Goal: Information Seeking & Learning: Learn about a topic

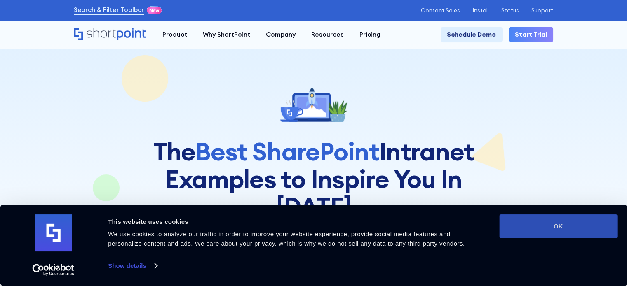
click at [533, 225] on button "OK" at bounding box center [558, 227] width 118 height 24
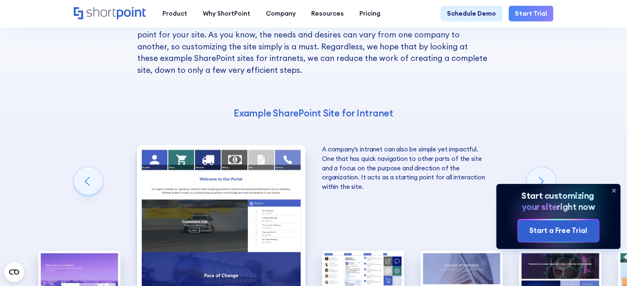
scroll to position [1155, 0]
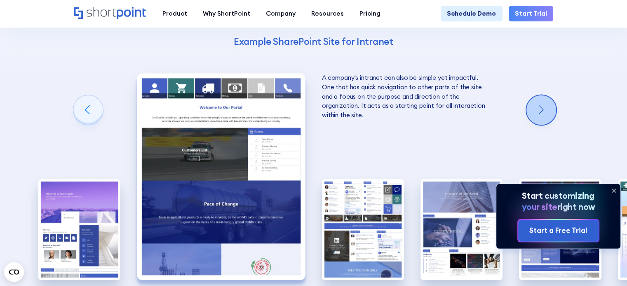
click at [539, 95] on div "Next slide" at bounding box center [541, 110] width 30 height 30
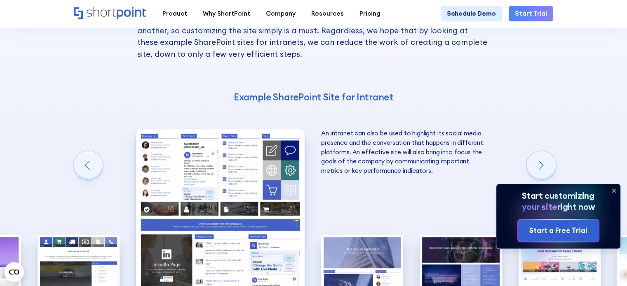
scroll to position [1116, 0]
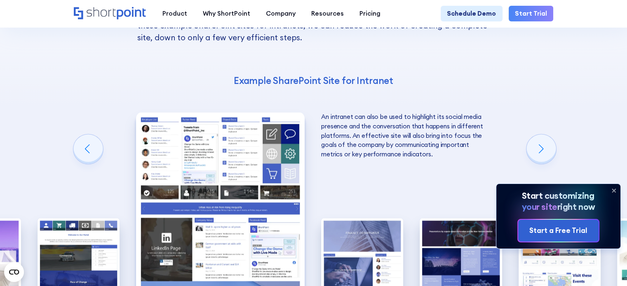
click at [614, 189] on icon at bounding box center [613, 190] width 3 height 3
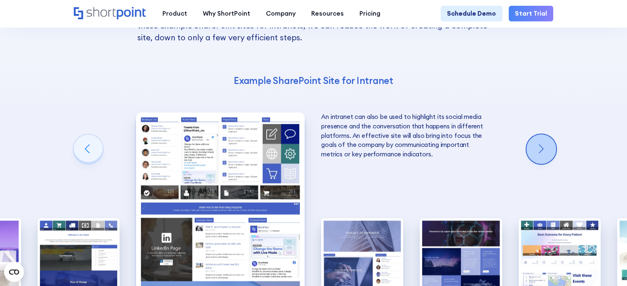
click at [545, 134] on div "Next slide" at bounding box center [541, 149] width 30 height 30
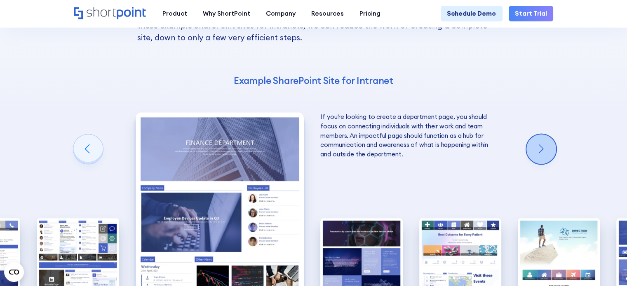
click at [548, 134] on div "Next slide" at bounding box center [541, 149] width 30 height 30
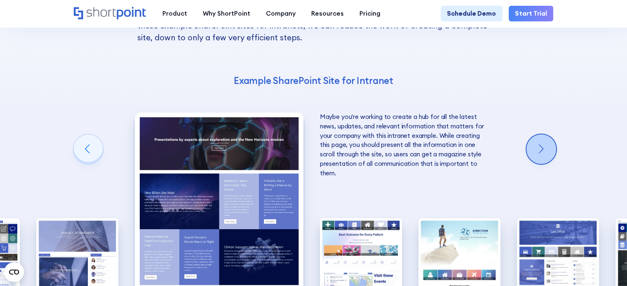
click at [548, 134] on div "Next slide" at bounding box center [541, 149] width 30 height 30
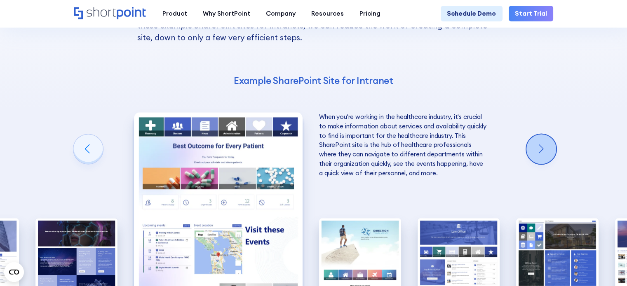
click at [548, 134] on div "Next slide" at bounding box center [541, 149] width 30 height 30
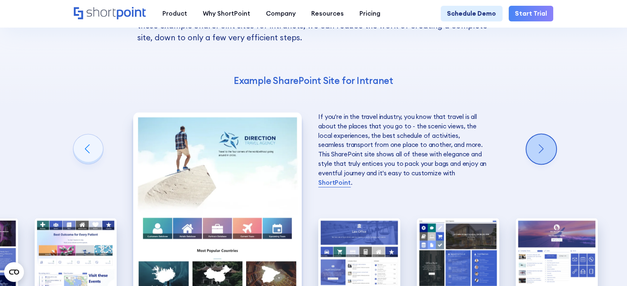
click at [548, 134] on div "Next slide" at bounding box center [541, 149] width 30 height 30
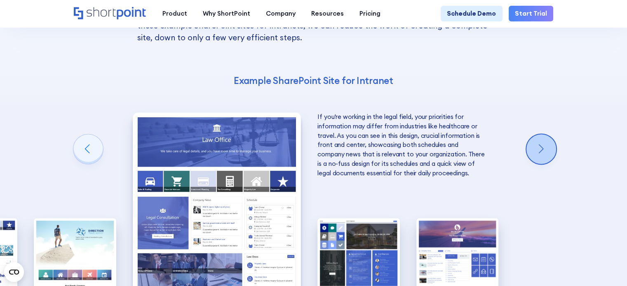
click at [548, 134] on div "Next slide" at bounding box center [541, 149] width 30 height 30
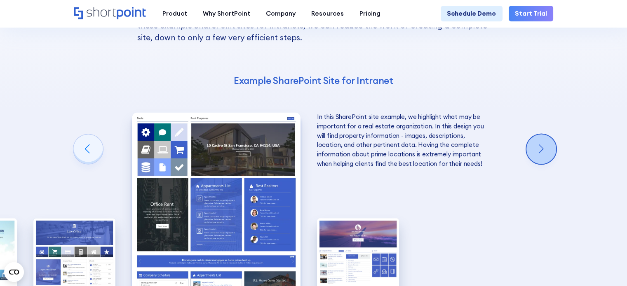
click at [548, 134] on div "Next slide" at bounding box center [541, 149] width 30 height 30
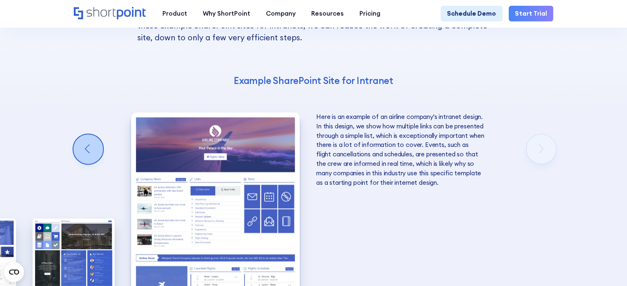
click at [96, 134] on div "Previous slide" at bounding box center [88, 149] width 30 height 30
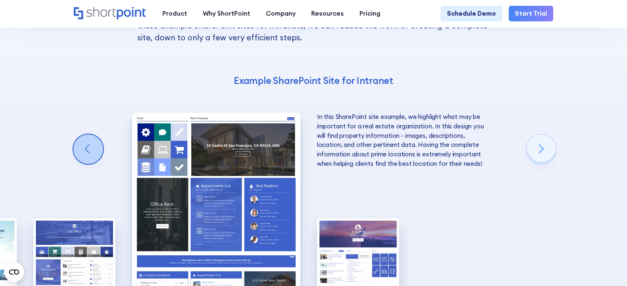
click at [82, 134] on div "Previous slide" at bounding box center [88, 149] width 30 height 30
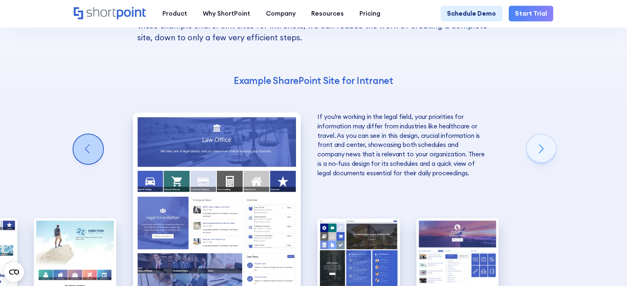
click at [82, 134] on div "Previous slide" at bounding box center [88, 149] width 30 height 30
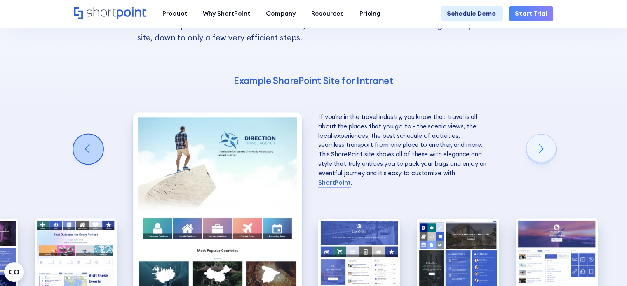
click at [82, 134] on div "Previous slide" at bounding box center [88, 149] width 30 height 30
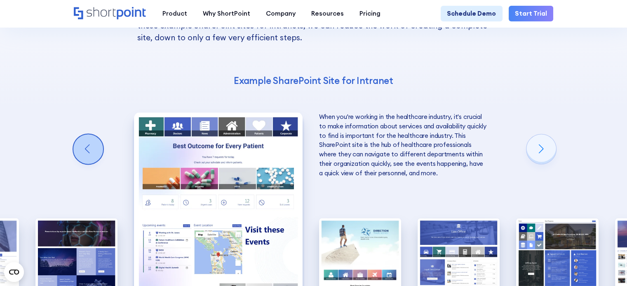
click at [82, 134] on div "Previous slide" at bounding box center [88, 149] width 30 height 30
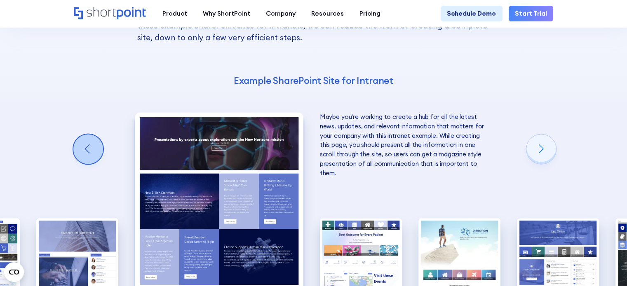
click at [82, 134] on div "Previous slide" at bounding box center [88, 149] width 30 height 30
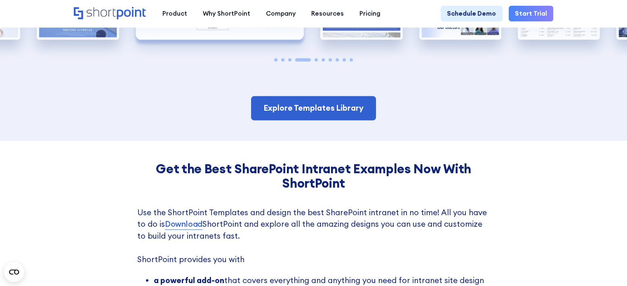
scroll to position [1409, 0]
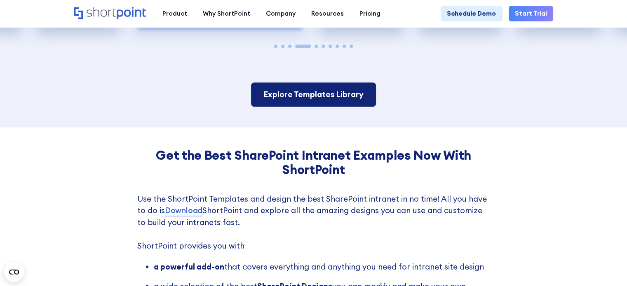
click at [310, 82] on link "Explore Templates Library" at bounding box center [313, 94] width 125 height 24
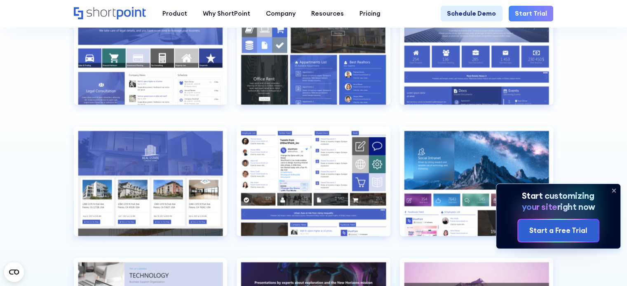
scroll to position [1801, 0]
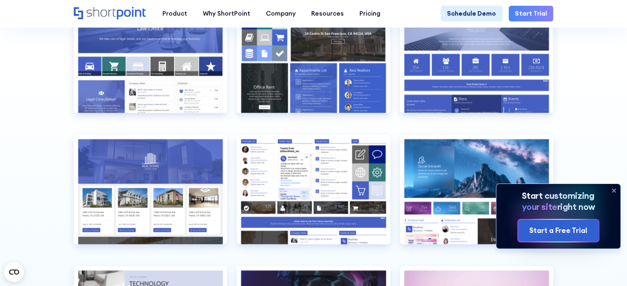
drag, startPoint x: 619, startPoint y: 188, endPoint x: 615, endPoint y: 189, distance: 4.7
click at [615, 189] on icon at bounding box center [613, 190] width 13 height 13
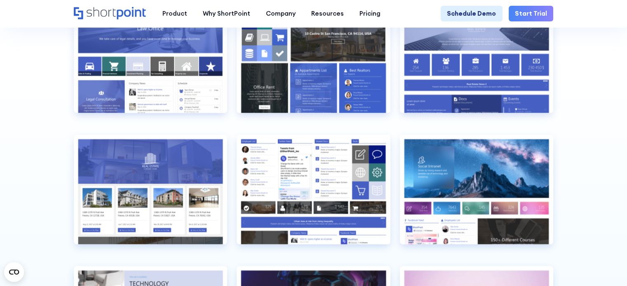
click at [615, 189] on icon at bounding box center [613, 210] width 57 height 51
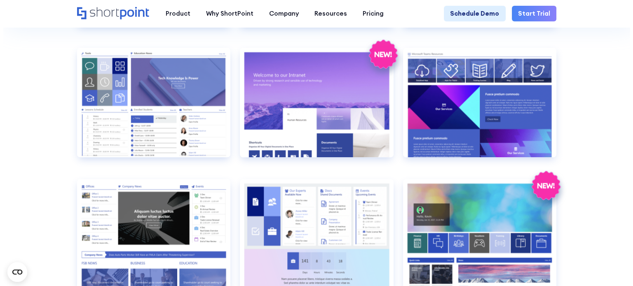
scroll to position [812, 0]
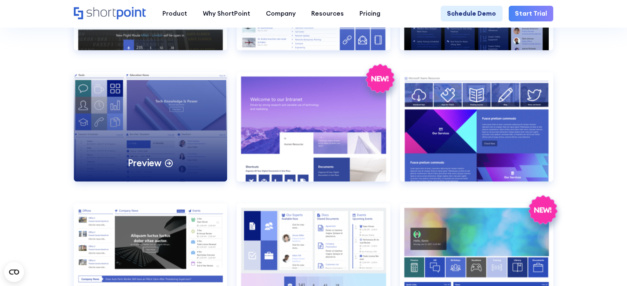
click at [182, 108] on div "Preview" at bounding box center [151, 127] width 154 height 110
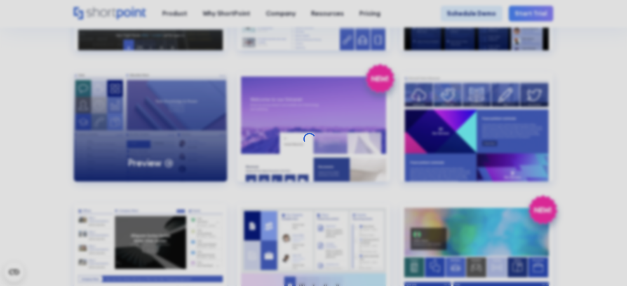
click at [182, 108] on div at bounding box center [313, 143] width 627 height 286
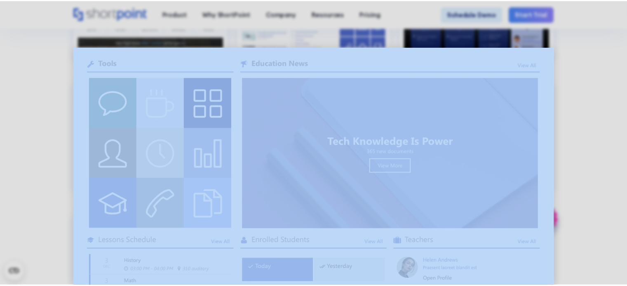
scroll to position [0, 0]
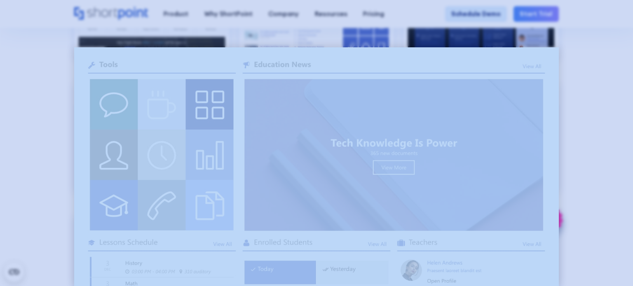
click at [593, 82] on div at bounding box center [316, 143] width 633 height 286
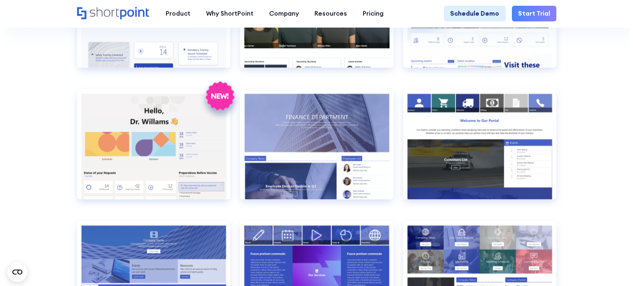
scroll to position [1337, 0]
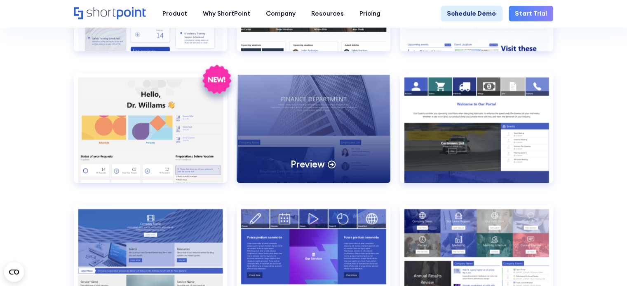
click at [337, 139] on div "Preview" at bounding box center [313, 128] width 154 height 110
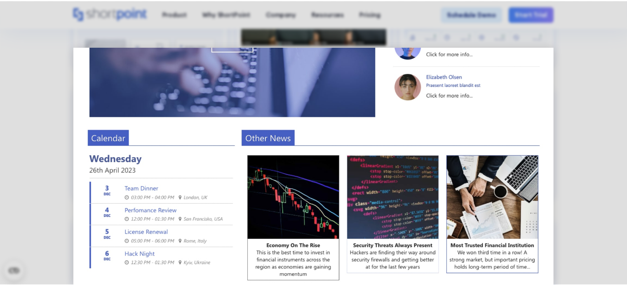
scroll to position [349, 0]
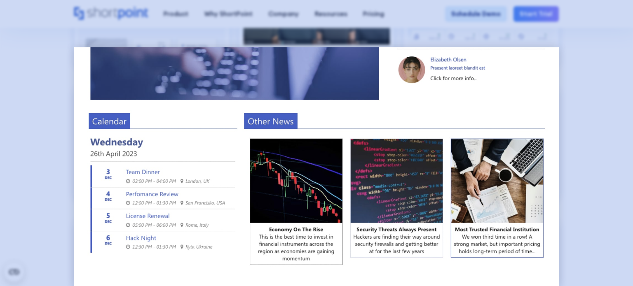
click at [598, 200] on div at bounding box center [316, 143] width 633 height 286
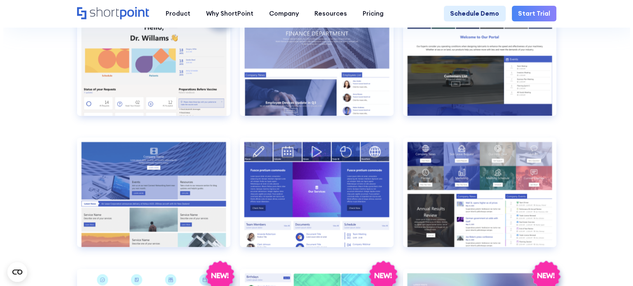
scroll to position [1412, 0]
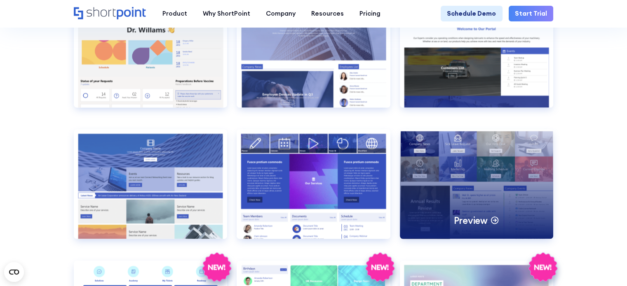
click at [511, 178] on div "Preview" at bounding box center [477, 184] width 154 height 110
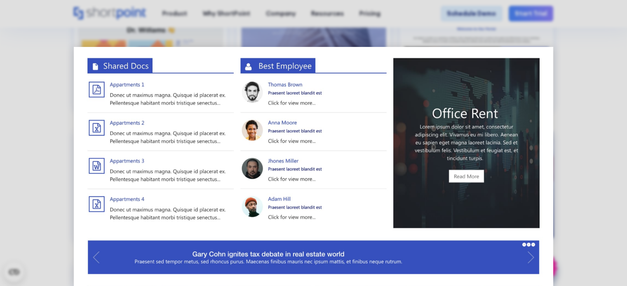
scroll to position [0, 0]
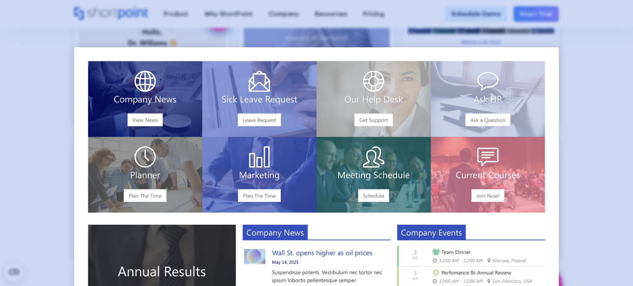
click at [562, 93] on div at bounding box center [316, 143] width 633 height 286
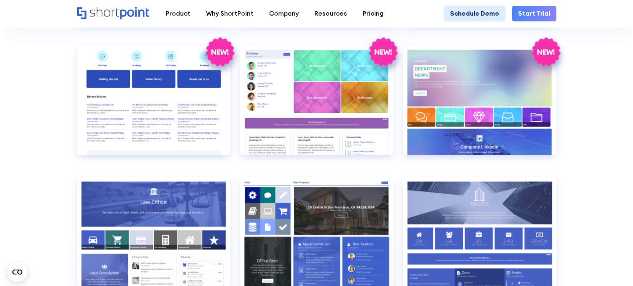
scroll to position [1692, 0]
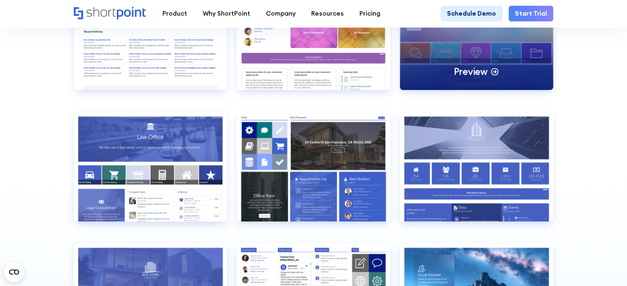
click at [532, 61] on div "Preview" at bounding box center [477, 36] width 154 height 110
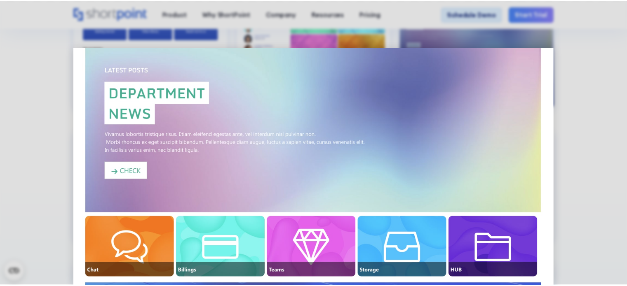
scroll to position [20, 0]
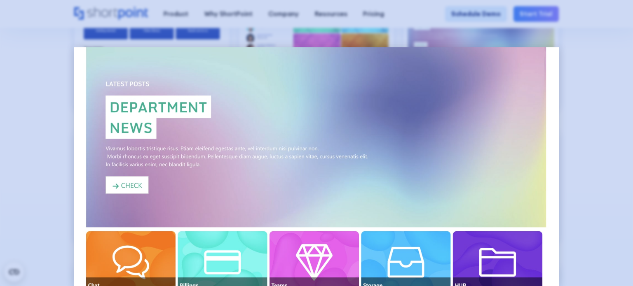
click at [571, 80] on div at bounding box center [316, 143] width 633 height 286
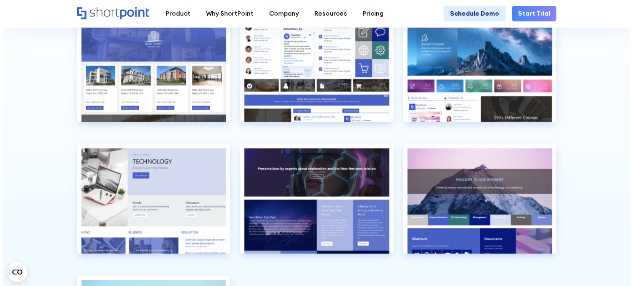
scroll to position [1915, 0]
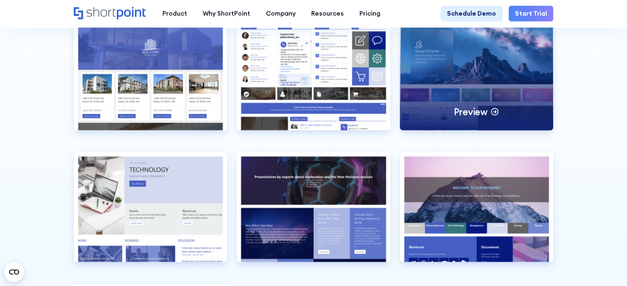
click at [524, 94] on div "Preview" at bounding box center [477, 76] width 154 height 110
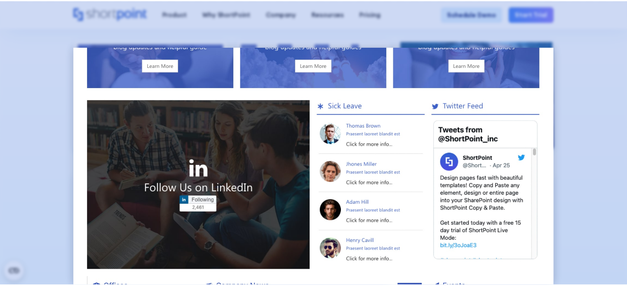
scroll to position [508, 0]
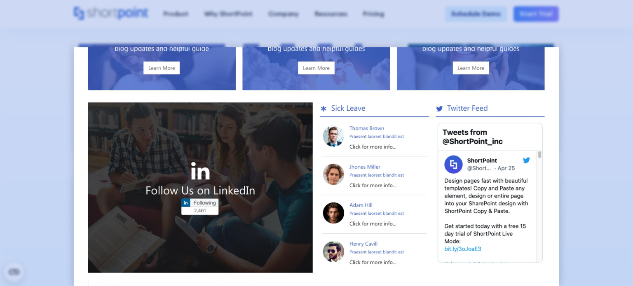
click at [610, 189] on div at bounding box center [316, 143] width 633 height 286
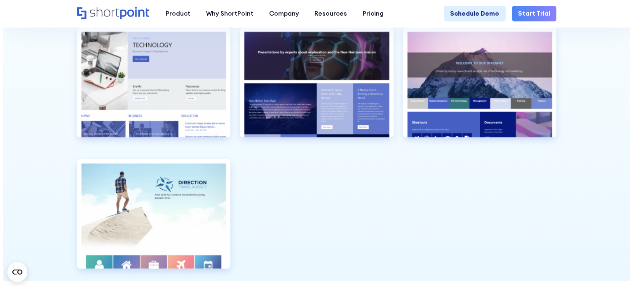
scroll to position [2048, 0]
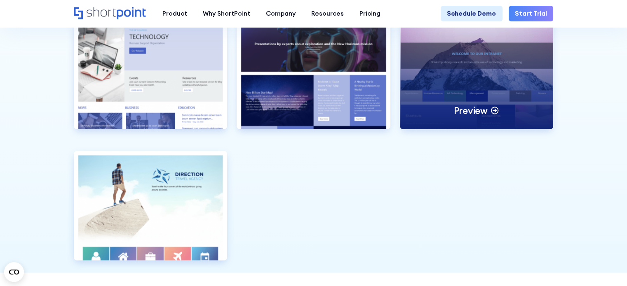
click at [521, 98] on div "Preview" at bounding box center [477, 74] width 154 height 110
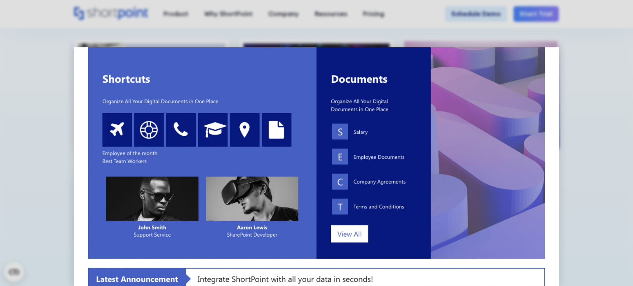
scroll to position [262, 0]
